Goal: Information Seeking & Learning: Check status

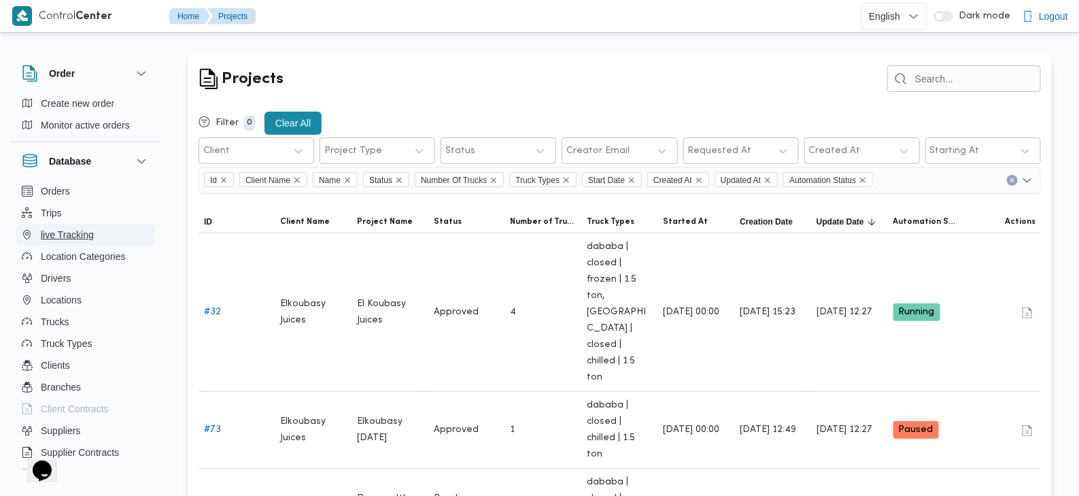
click at [58, 232] on span "live Tracking" at bounding box center [67, 234] width 53 height 16
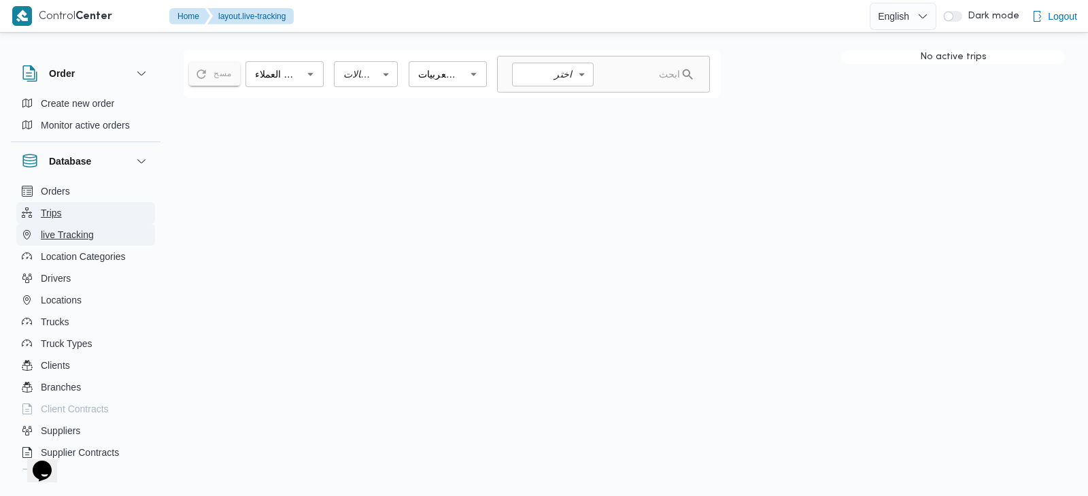
drag, startPoint x: 58, startPoint y: 232, endPoint x: 59, endPoint y: 222, distance: 9.6
click at [58, 222] on ul "Orders Trips live Tracking Location Categories Drivers Locations Trucks Truck T…" at bounding box center [85, 397] width 139 height 435
click at [61, 218] on button "Trips" at bounding box center [85, 213] width 139 height 22
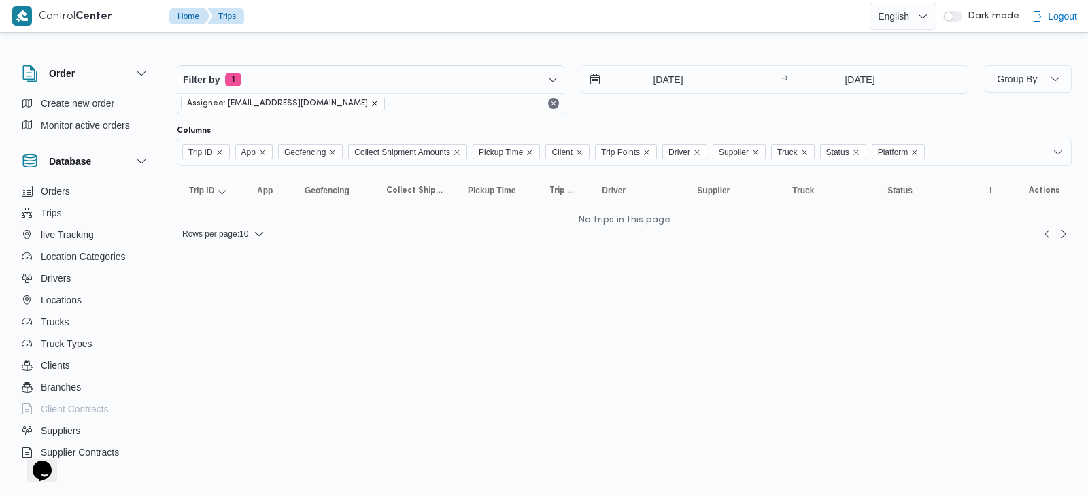
click at [371, 101] on icon "remove selected entity" at bounding box center [375, 103] width 8 height 8
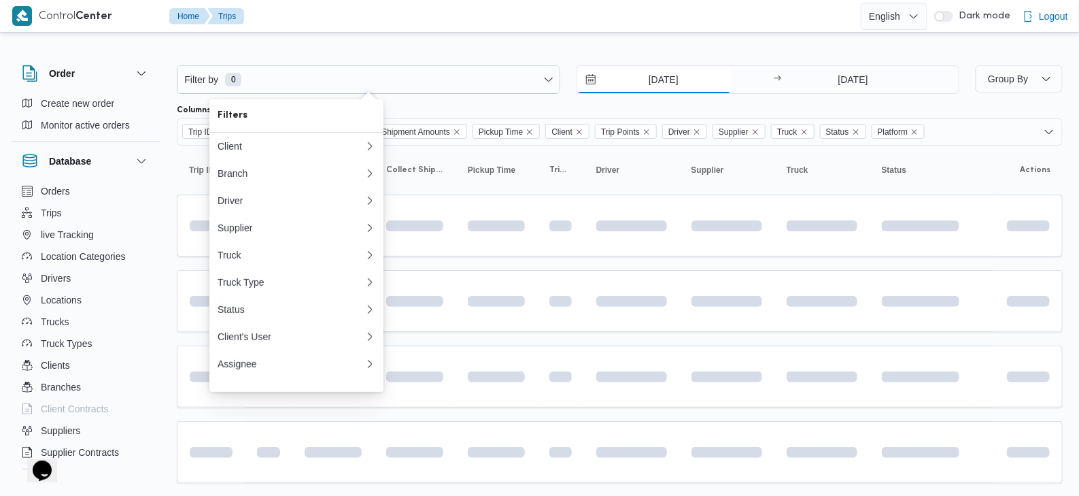
click at [679, 70] on input "[DATE]" at bounding box center [654, 79] width 154 height 27
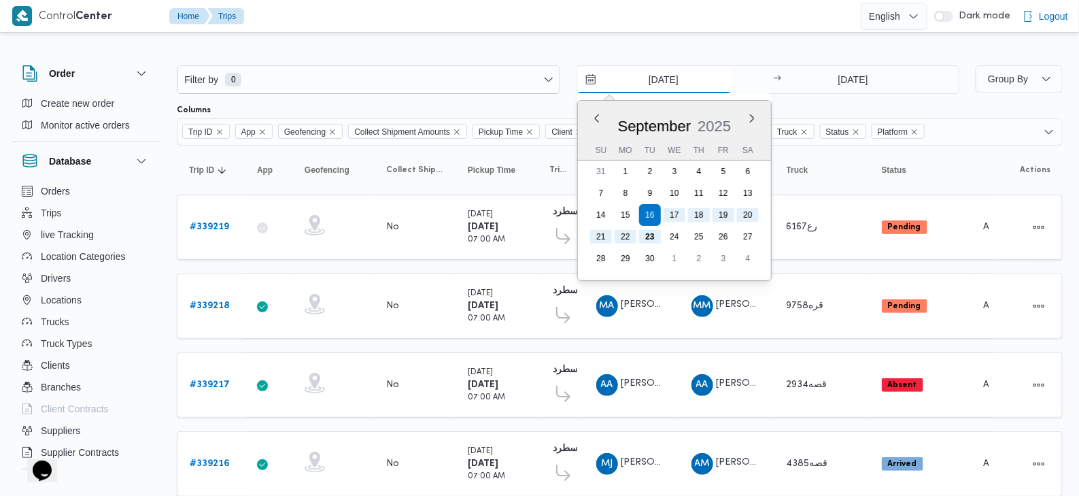
click at [685, 75] on input "[DATE]" at bounding box center [654, 79] width 154 height 27
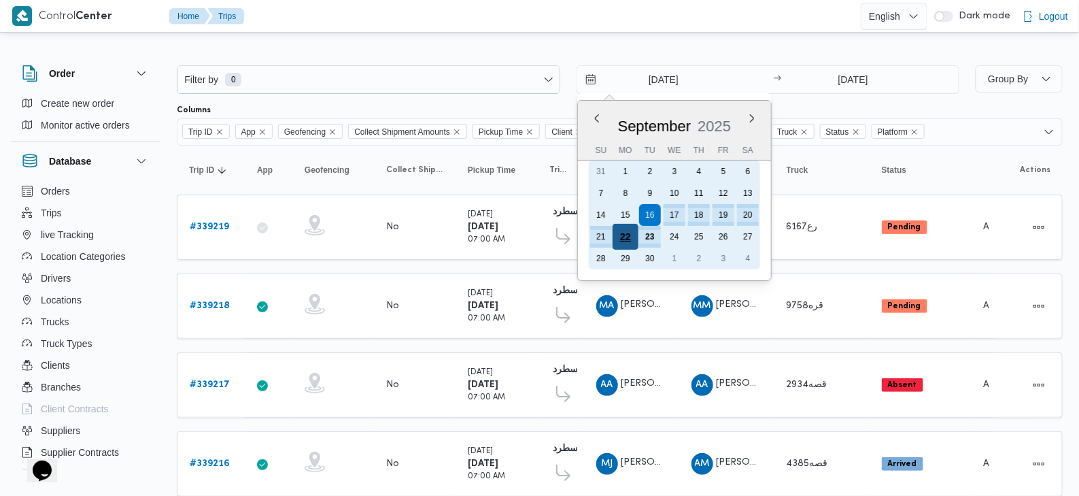
click at [626, 233] on div "22" at bounding box center [625, 237] width 26 height 26
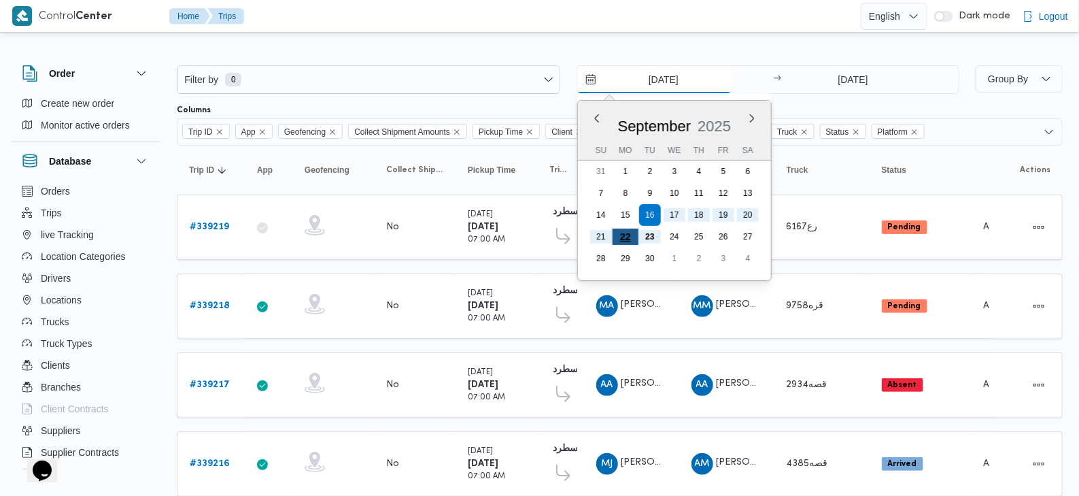
type input "[DATE]"
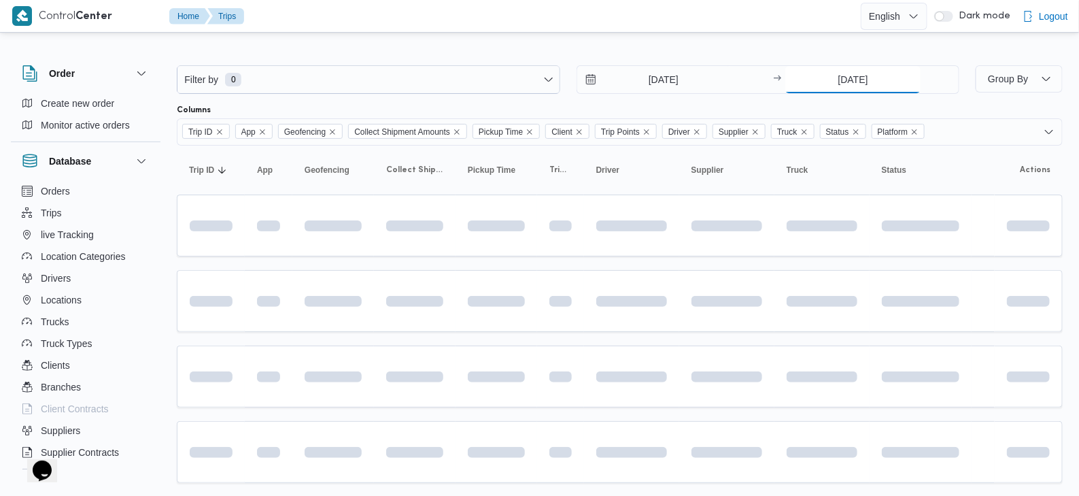
click at [853, 79] on input "[DATE]" at bounding box center [852, 79] width 135 height 27
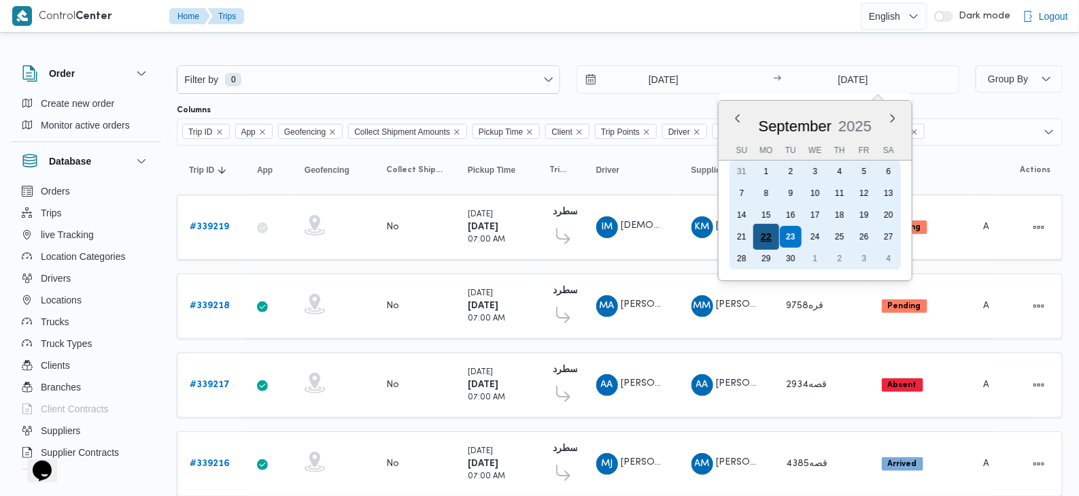
click at [775, 236] on div "22" at bounding box center [766, 237] width 26 height 26
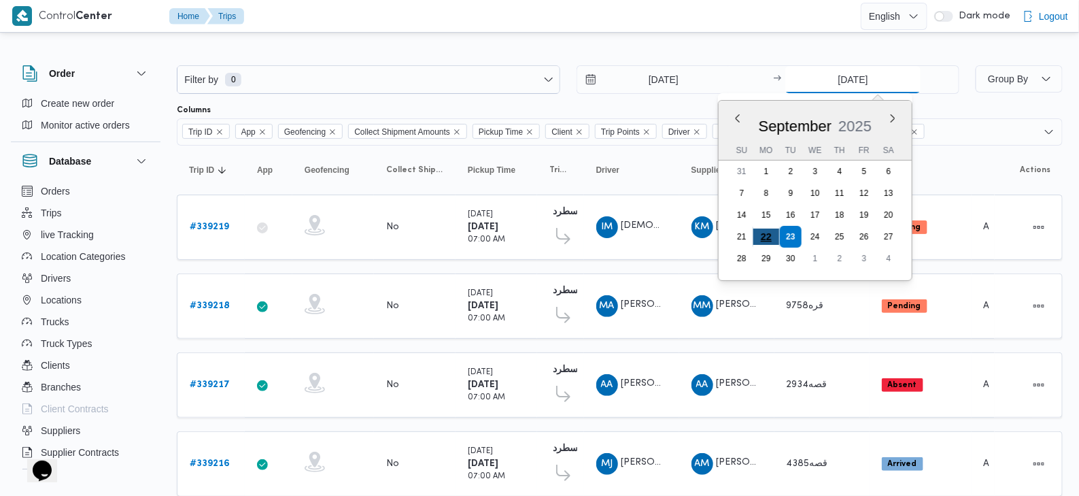
type input "[DATE]"
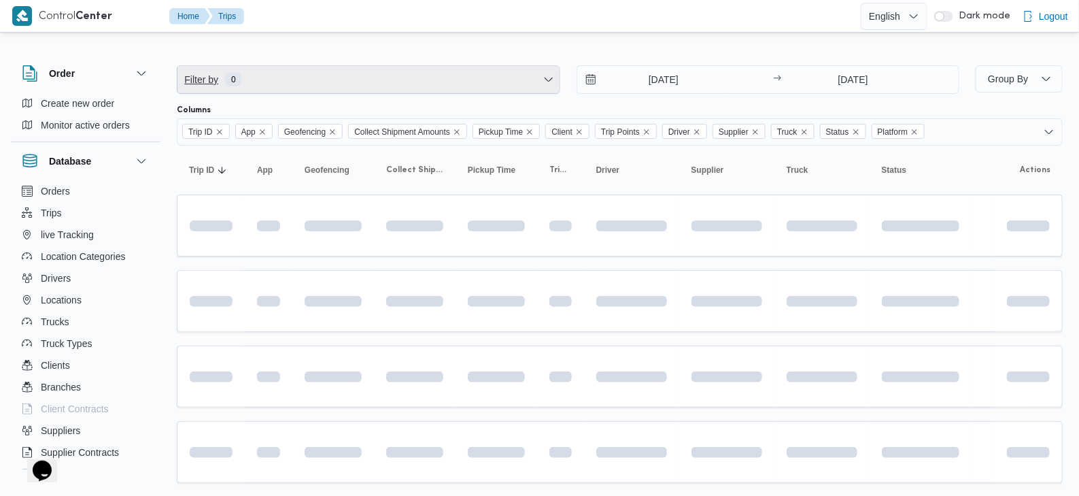
click at [340, 71] on span "Filter by 0" at bounding box center [368, 79] width 382 height 27
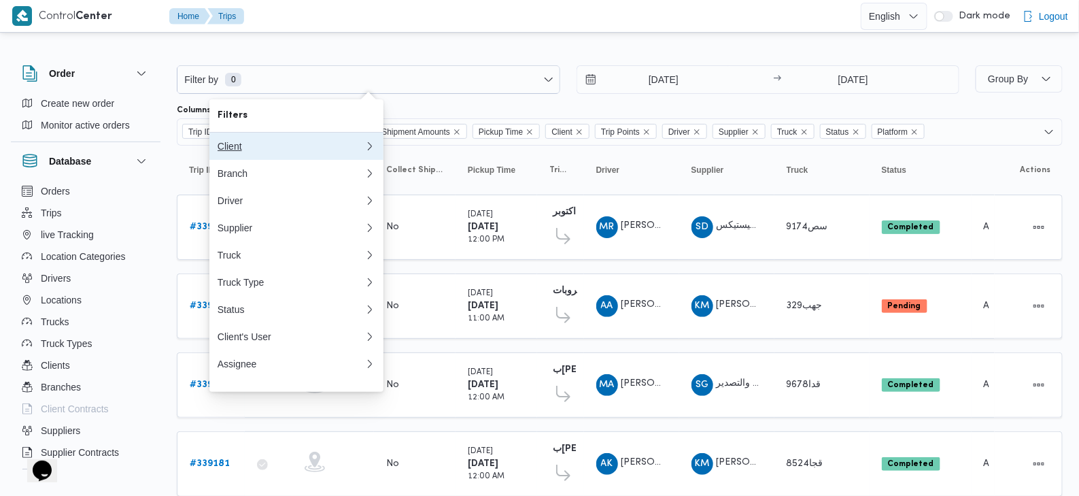
click at [282, 141] on div "Client" at bounding box center [291, 146] width 147 height 11
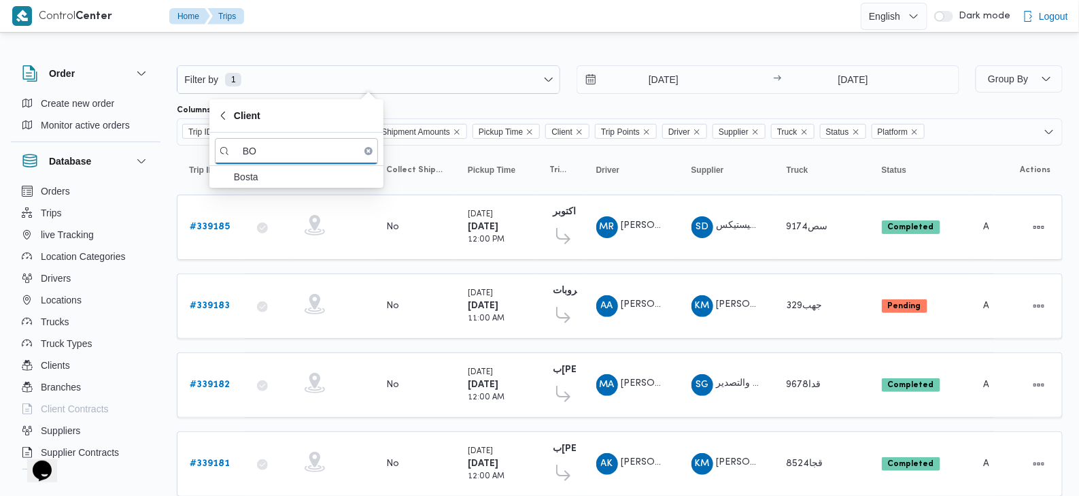
type input "B"
type input "DANONE"
click at [261, 175] on span "Danone" at bounding box center [304, 177] width 141 height 16
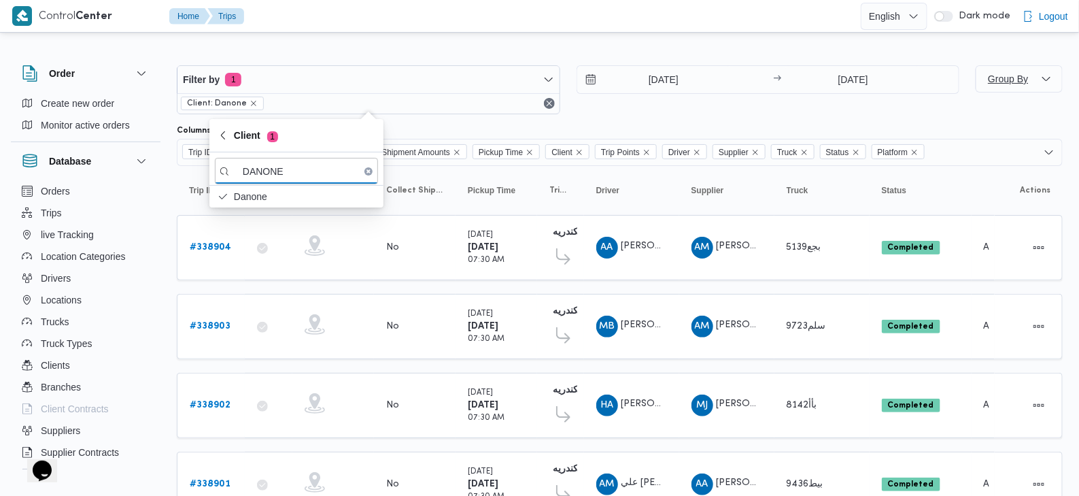
click at [1000, 83] on span "Group By" at bounding box center [1008, 78] width 40 height 11
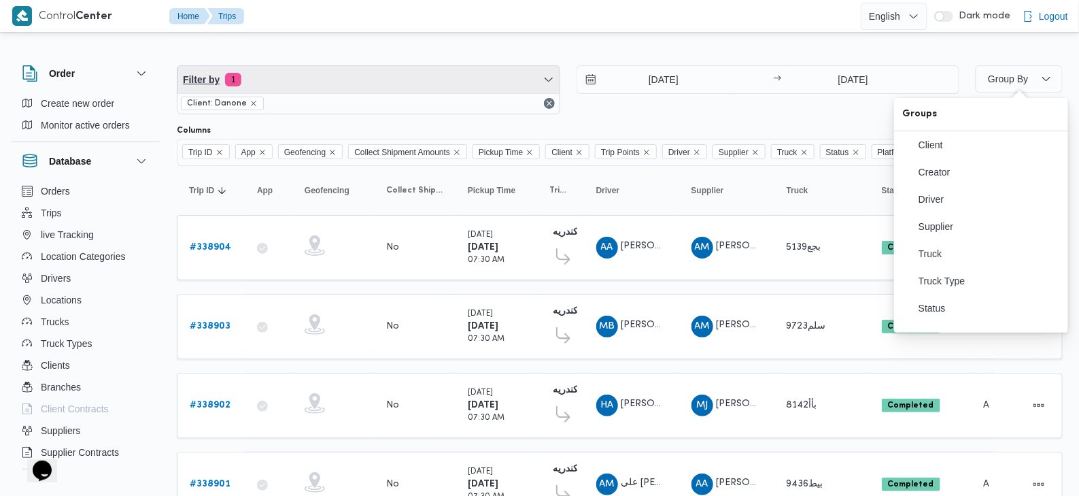
click at [387, 80] on span "Filter by 1" at bounding box center [368, 79] width 382 height 27
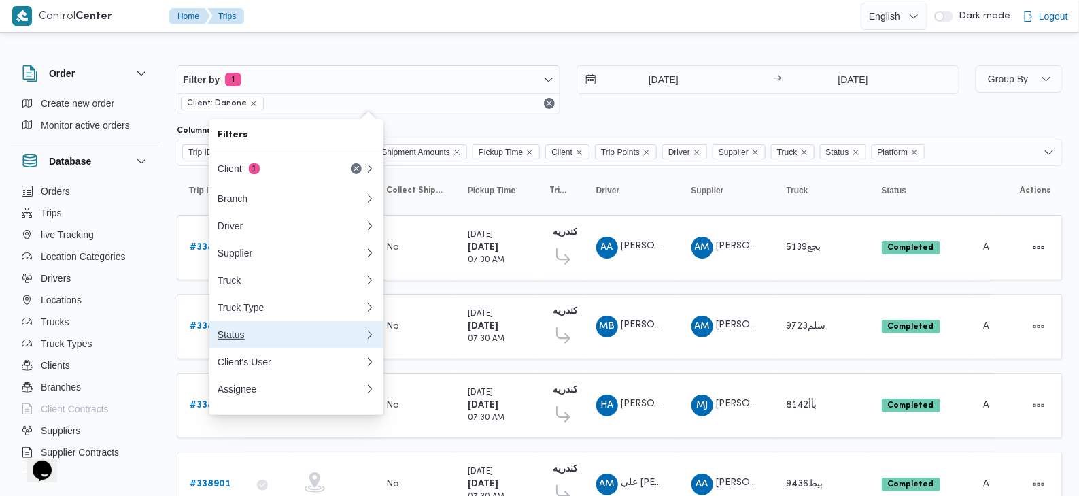
click at [292, 340] on div "Status" at bounding box center [291, 334] width 147 height 11
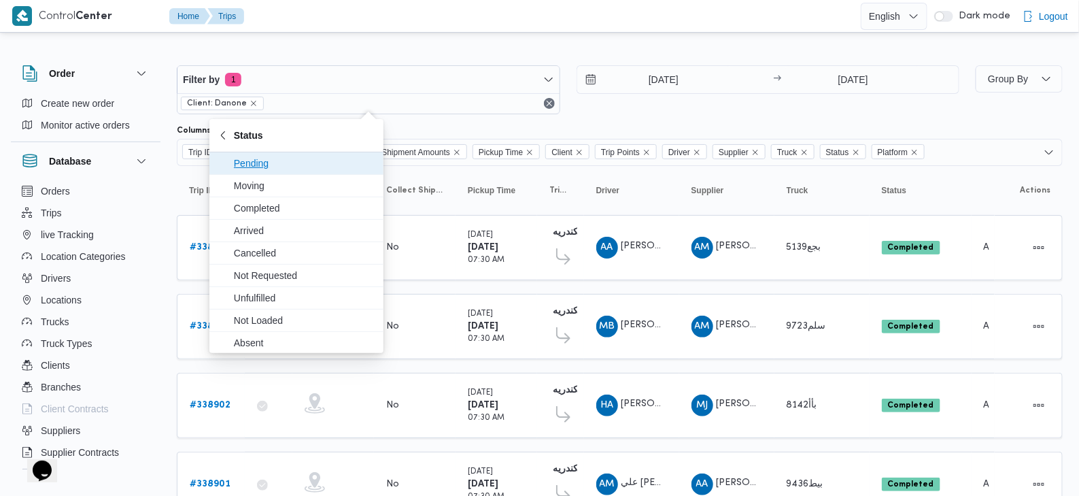
click at [745, 120] on div "Filter by 1 Client: Danone [DATE] → [DATE]" at bounding box center [568, 89] width 799 height 65
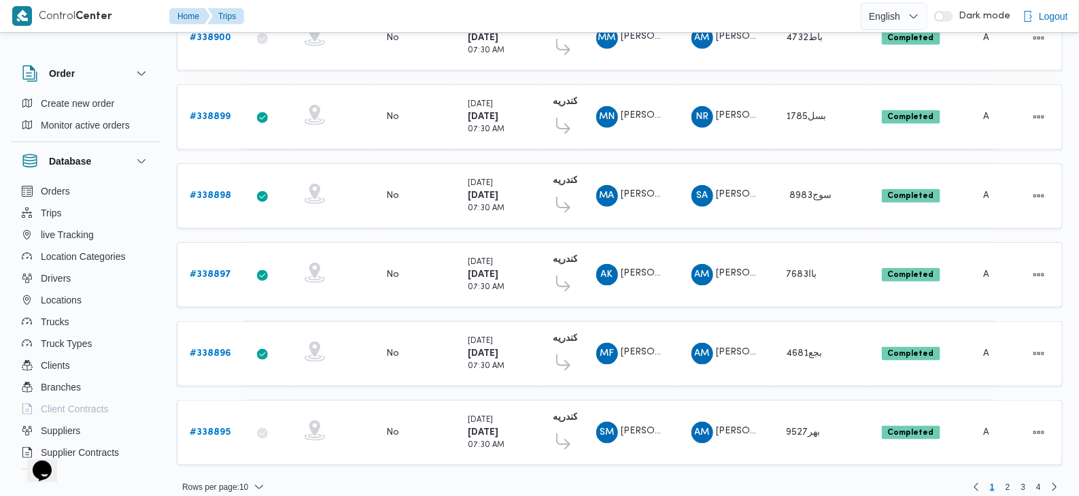
scroll to position [526, 0]
click at [225, 478] on span "Rows per page : 10" at bounding box center [215, 486] width 66 height 16
click at [241, 444] on span "20 rows" at bounding box center [241, 438] width 44 height 11
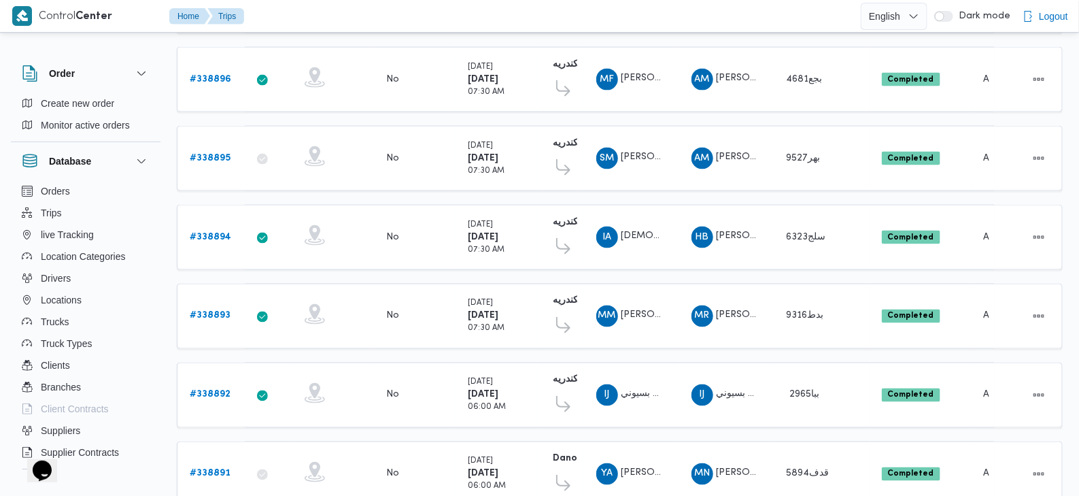
scroll to position [1300, 0]
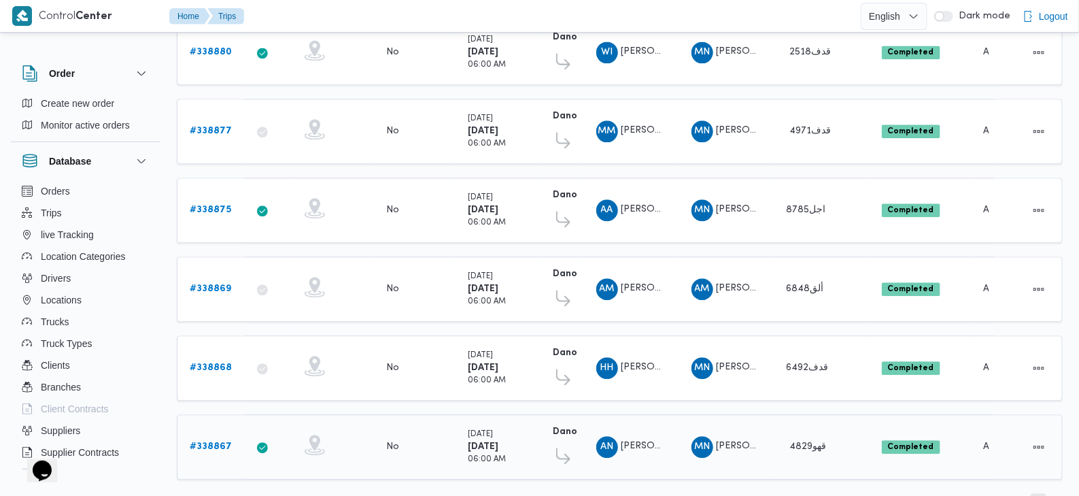
click at [1042, 493] on span "2" at bounding box center [1039, 501] width 16 height 16
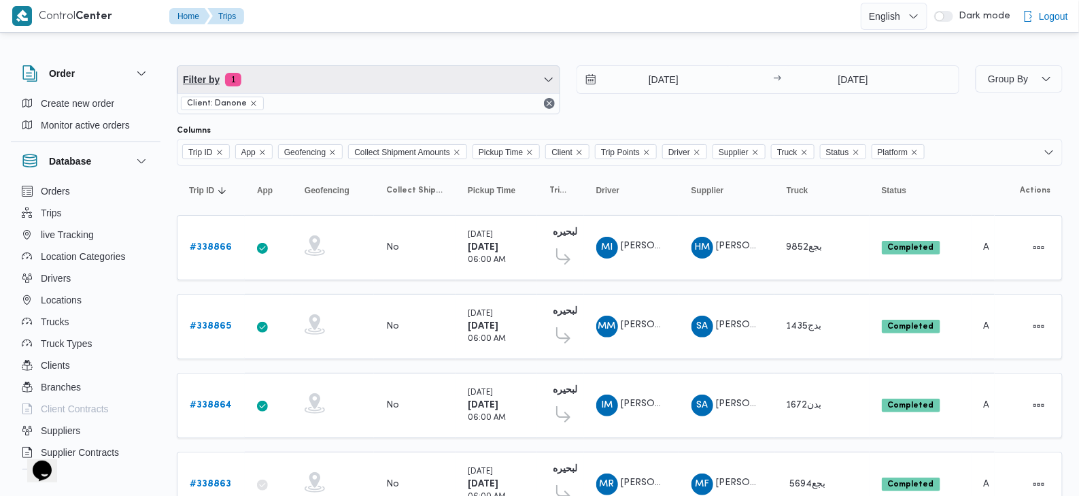
click at [272, 85] on span "Filter by 1" at bounding box center [368, 79] width 382 height 27
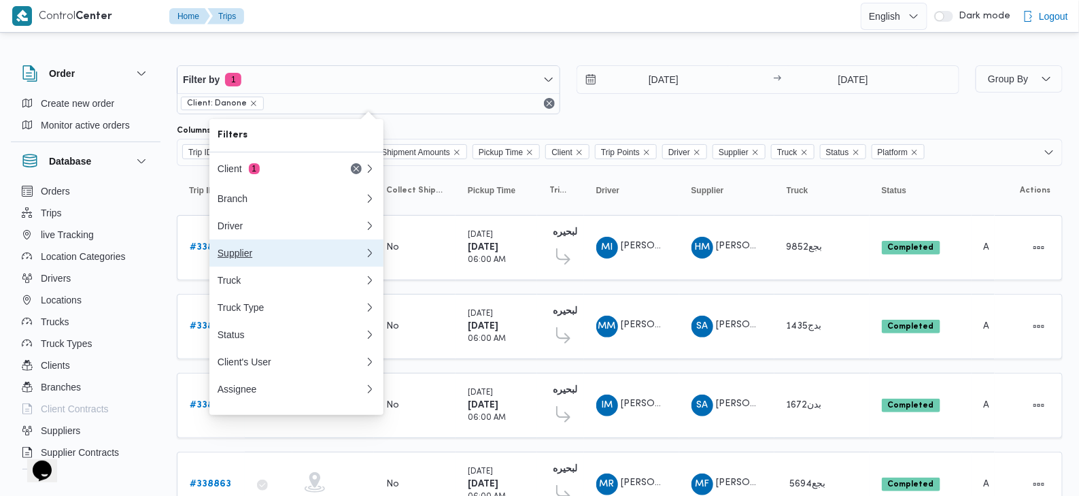
click at [277, 248] on button "Supplier" at bounding box center [296, 252] width 174 height 27
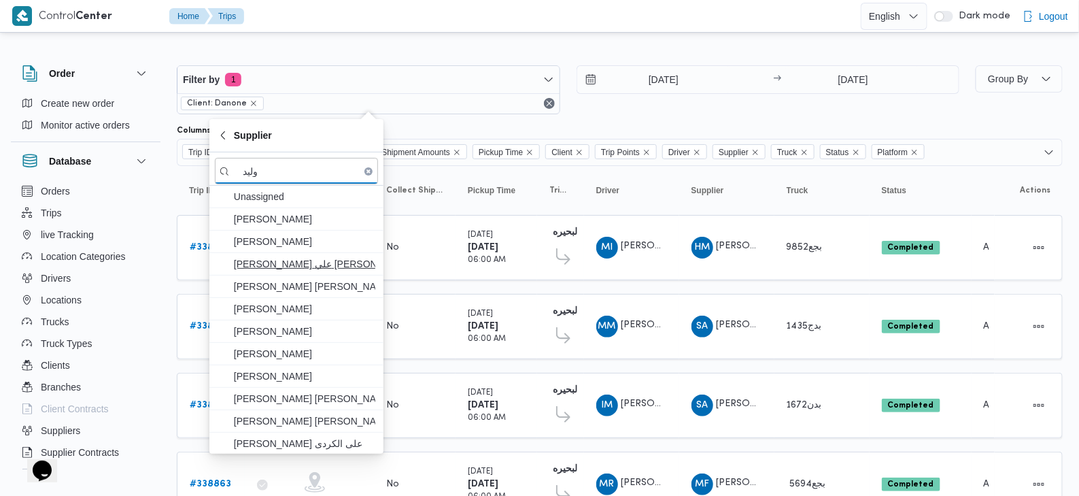
type input "وليد"
click at [273, 261] on span "[PERSON_NAME] علي [PERSON_NAME]" at bounding box center [304, 264] width 141 height 16
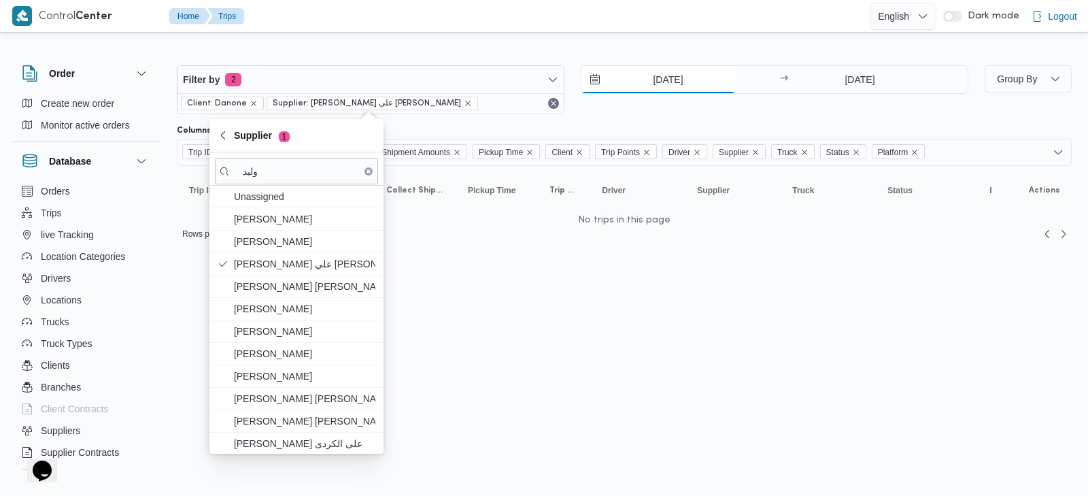
click at [673, 75] on input "[DATE]" at bounding box center [658, 79] width 154 height 27
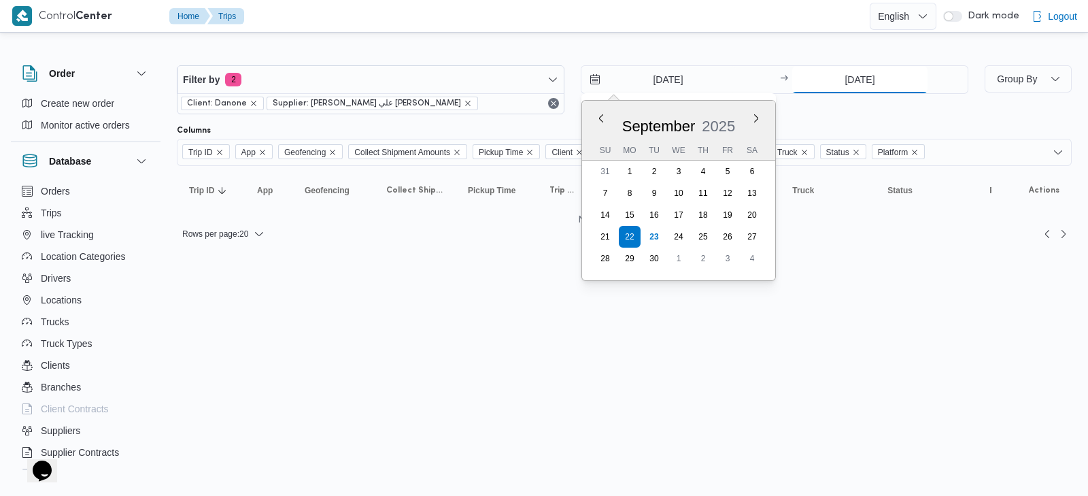
click at [850, 80] on input "[DATE]" at bounding box center [859, 79] width 135 height 27
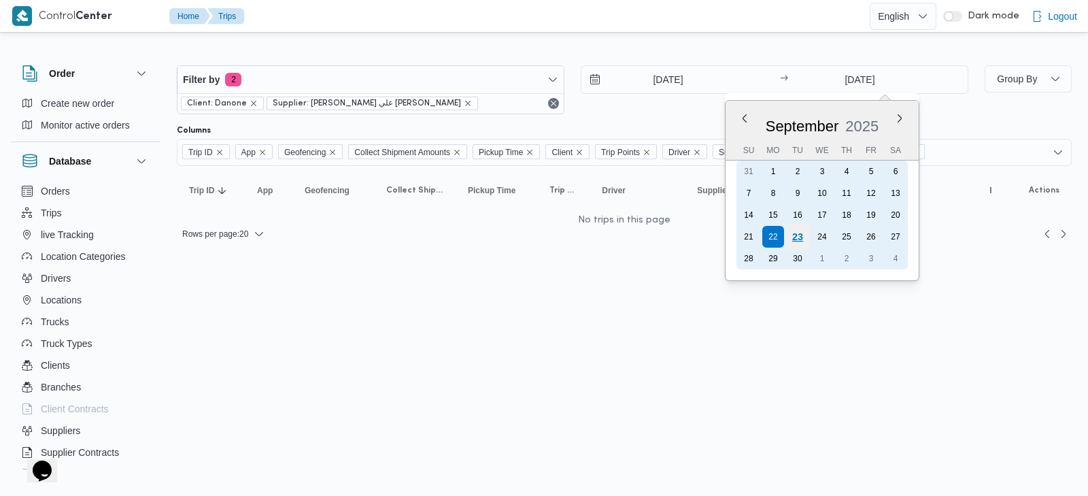
click at [797, 235] on div "23" at bounding box center [798, 237] width 26 height 26
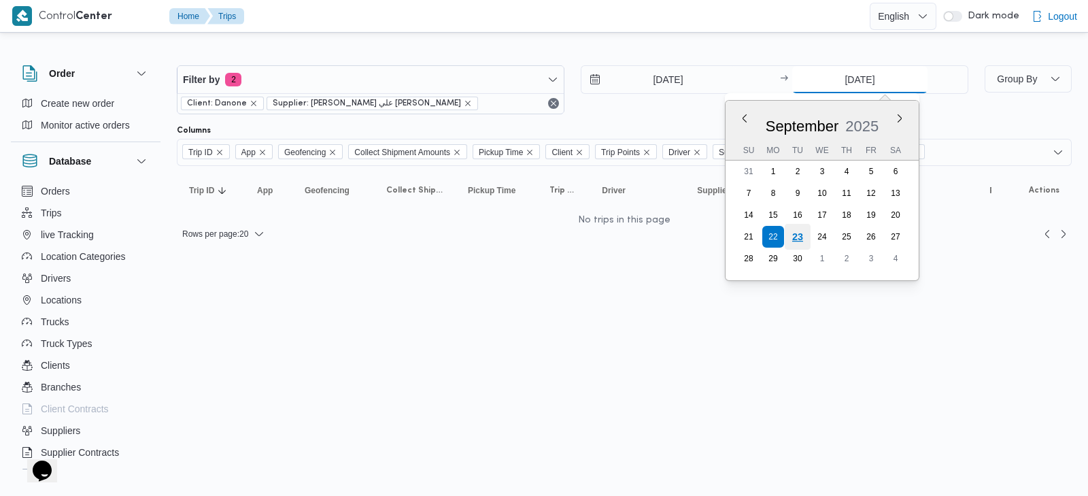
type input "[DATE]"
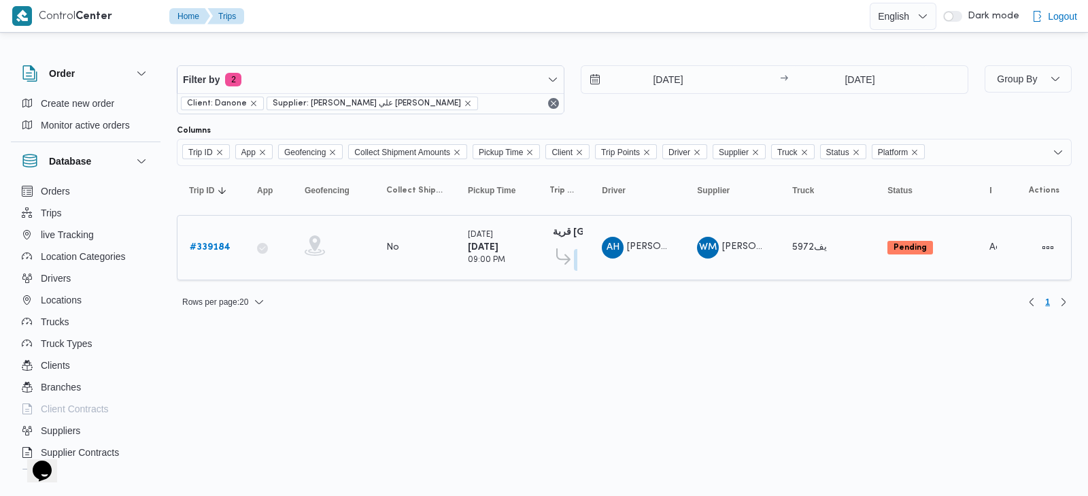
click at [220, 247] on b "# 339184" at bounding box center [210, 247] width 41 height 9
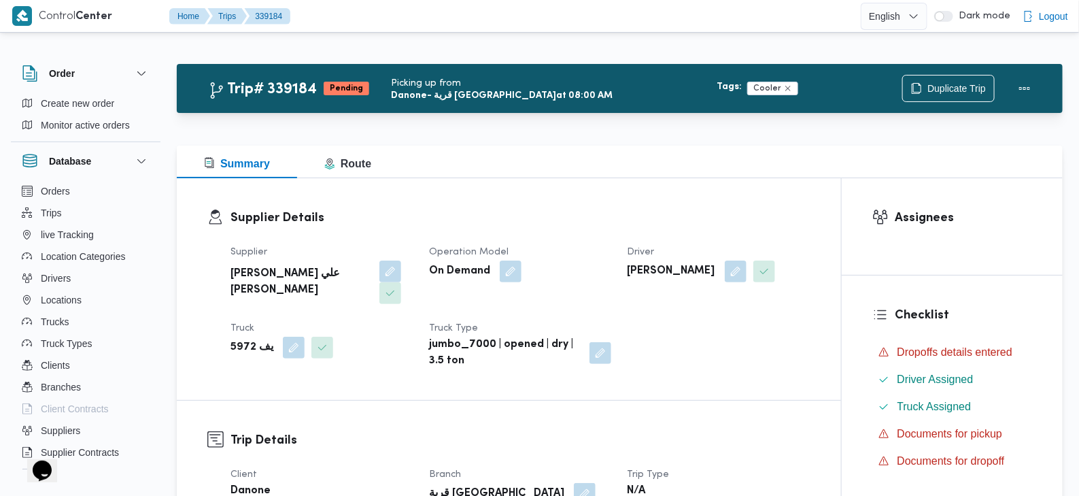
click at [279, 280] on b "[PERSON_NAME] علي [PERSON_NAME]" at bounding box center [300, 282] width 139 height 33
